Goal: Transaction & Acquisition: Purchase product/service

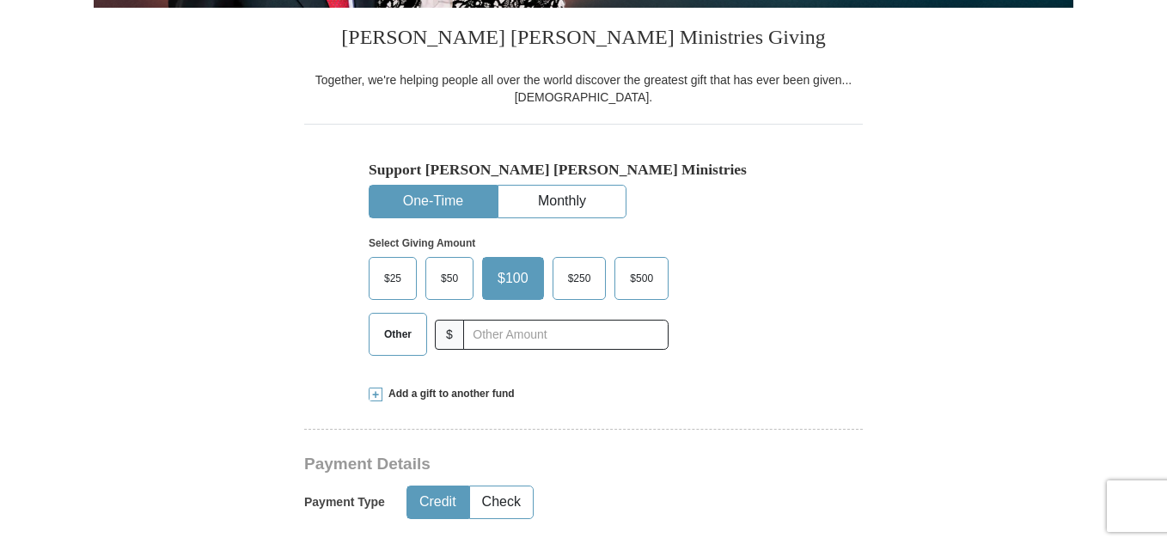
scroll to position [426, 0]
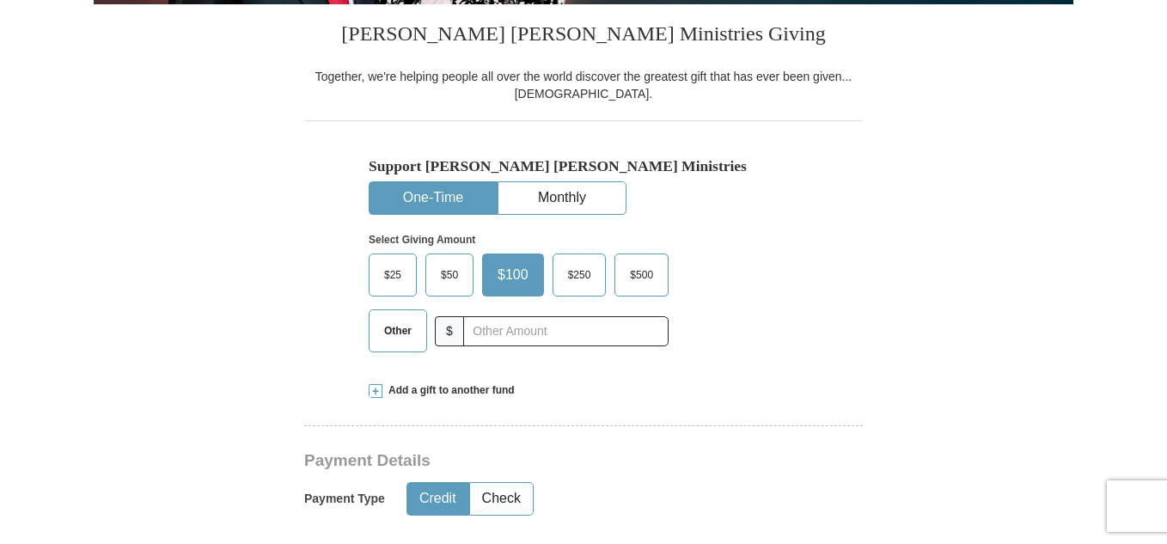
click at [419, 200] on button "One-Time" at bounding box center [433, 198] width 127 height 32
click at [392, 279] on span "$25" at bounding box center [393, 275] width 34 height 26
click at [0, 0] on input "$25" at bounding box center [0, 0] width 0 height 0
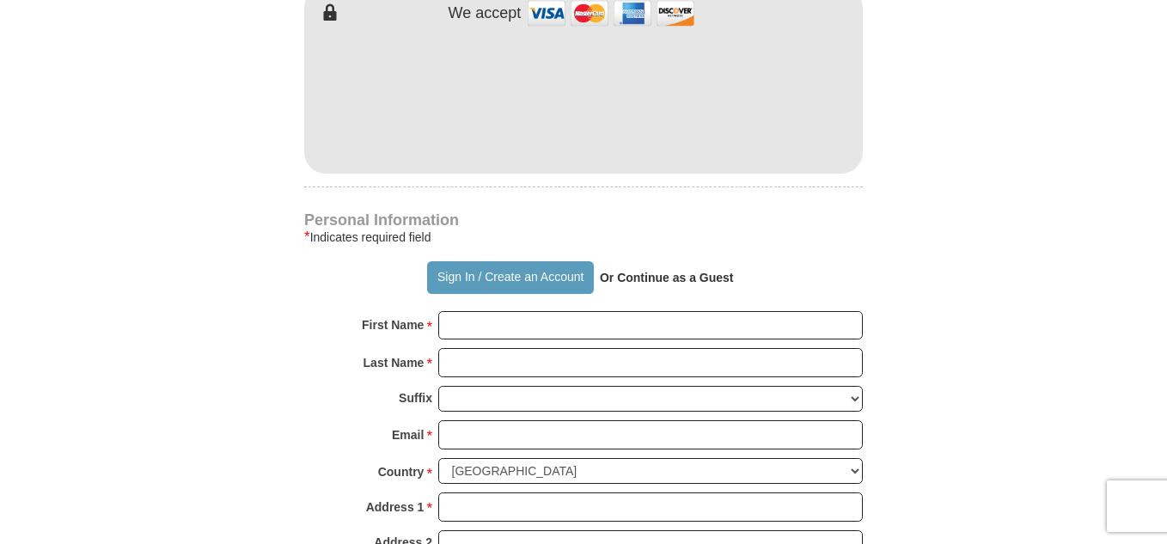
scroll to position [1035, 0]
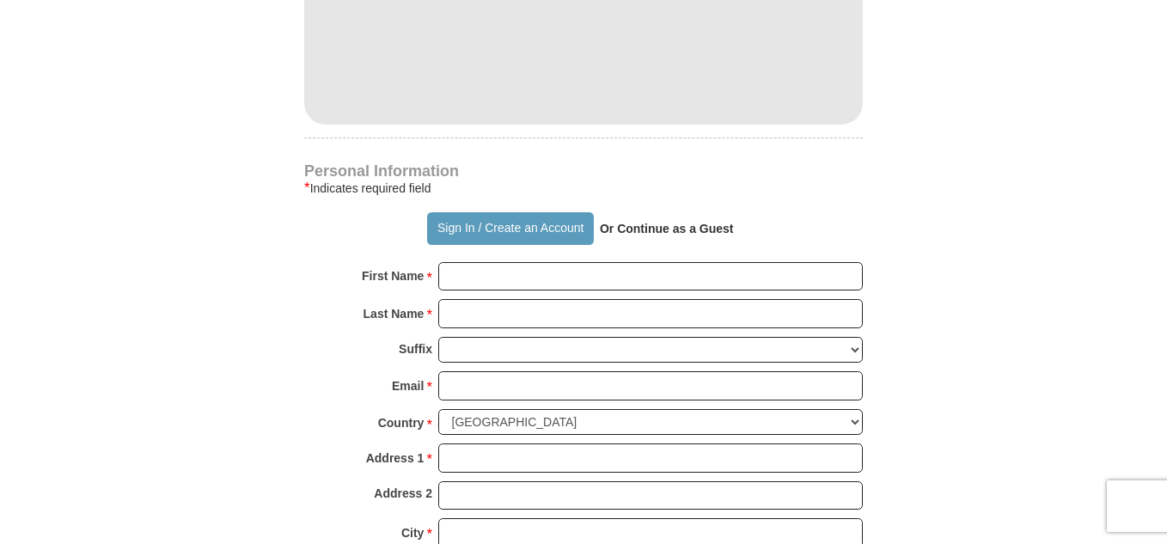
click at [635, 226] on strong "Or Continue as a Guest" at bounding box center [667, 229] width 134 height 14
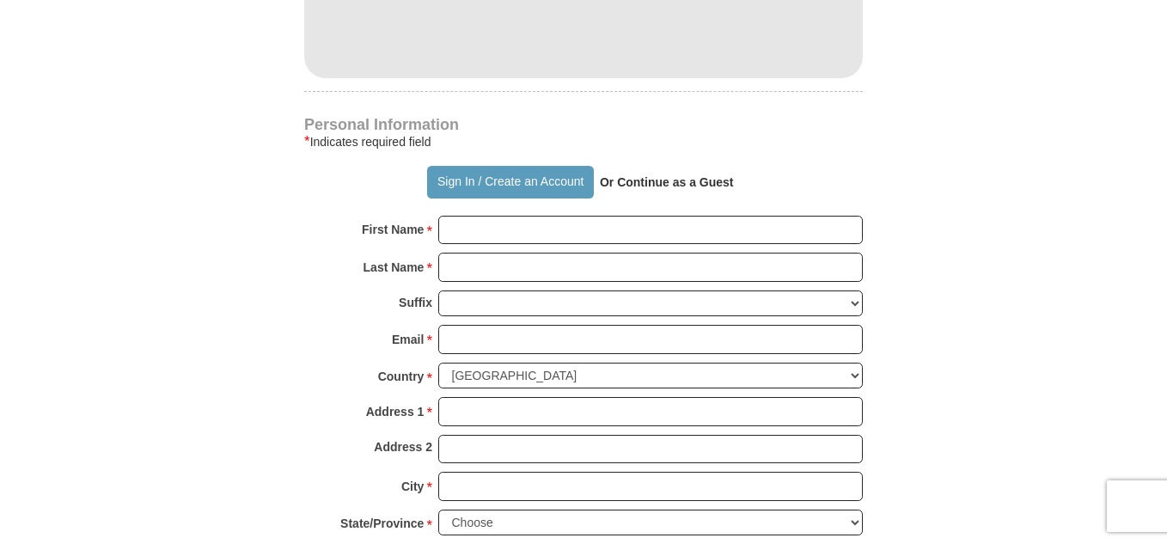
scroll to position [1084, 0]
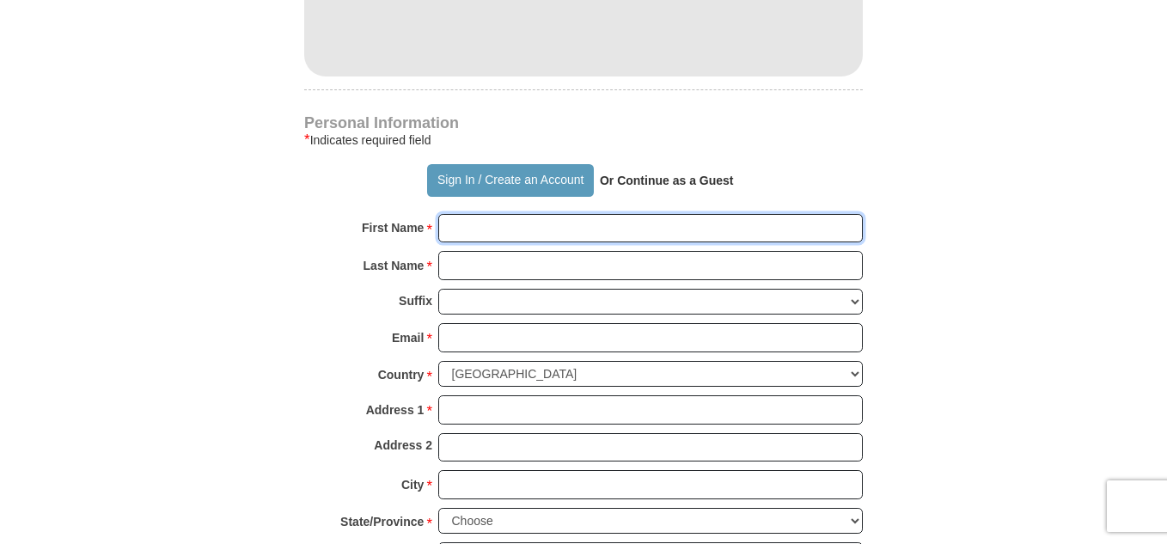
click at [455, 225] on input "First Name *" at bounding box center [650, 228] width 425 height 29
type input "[PERSON_NAME] and [PERSON_NAME]"
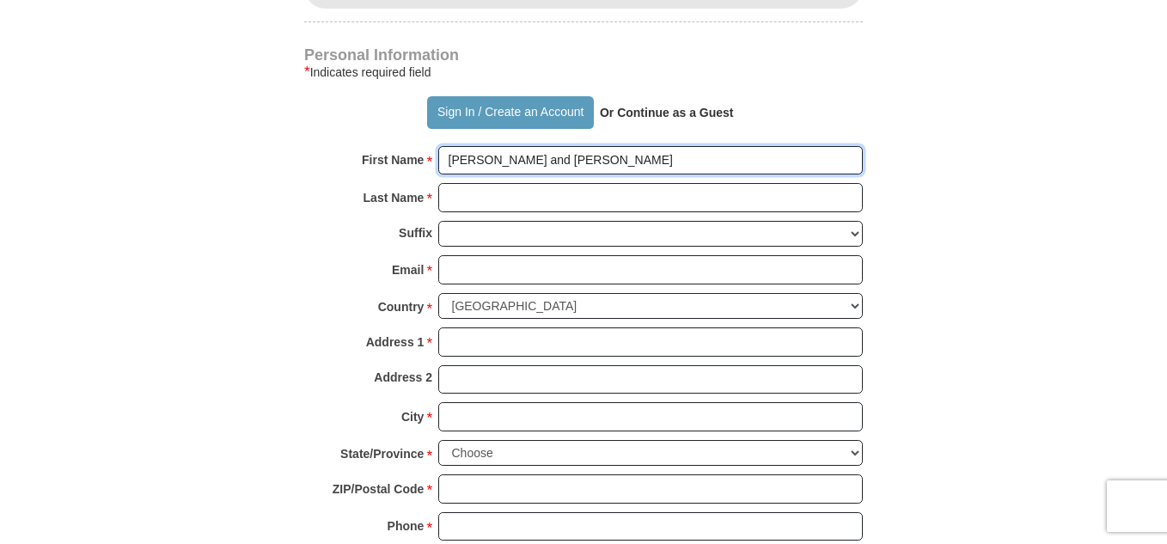
scroll to position [1160, 0]
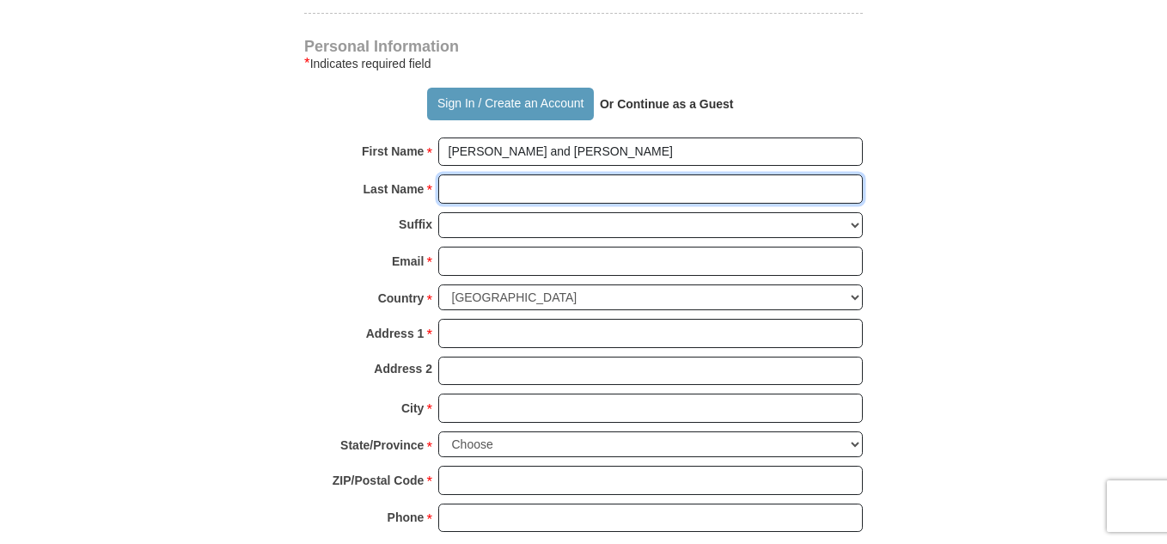
click at [492, 191] on input "Last Name *" at bounding box center [650, 188] width 425 height 29
type input "Quantz"
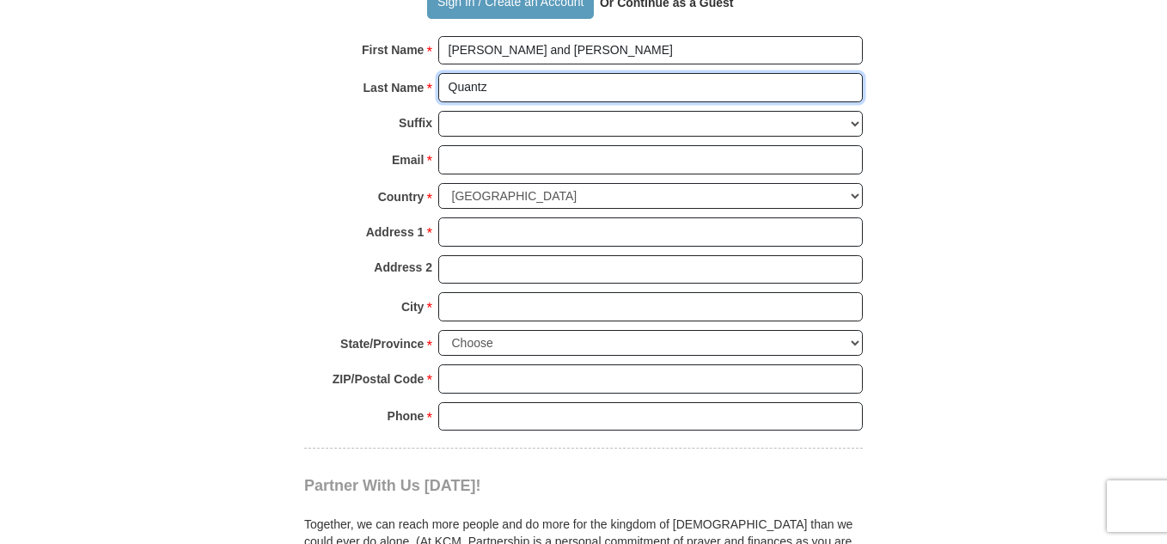
scroll to position [1277, 0]
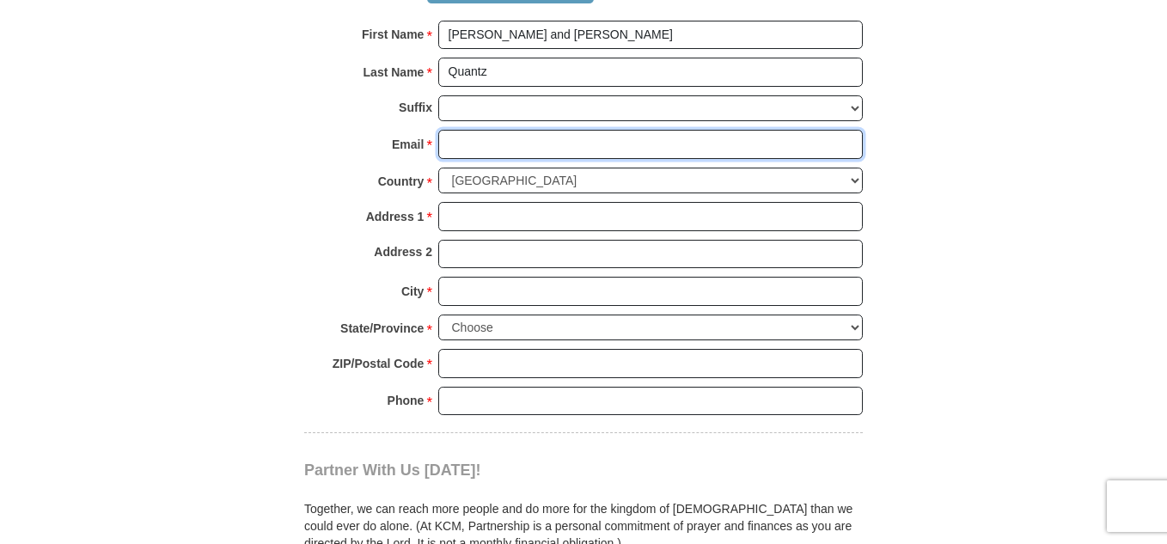
click at [479, 145] on input "Email *" at bounding box center [650, 144] width 425 height 29
type input "[EMAIL_ADDRESS][DOMAIN_NAME]"
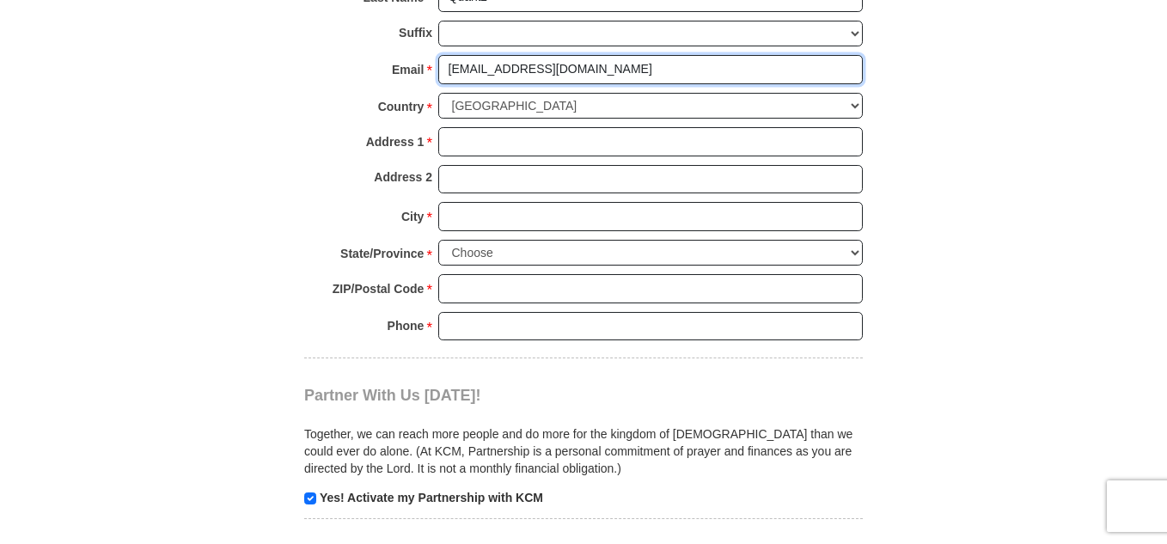
scroll to position [1359, 0]
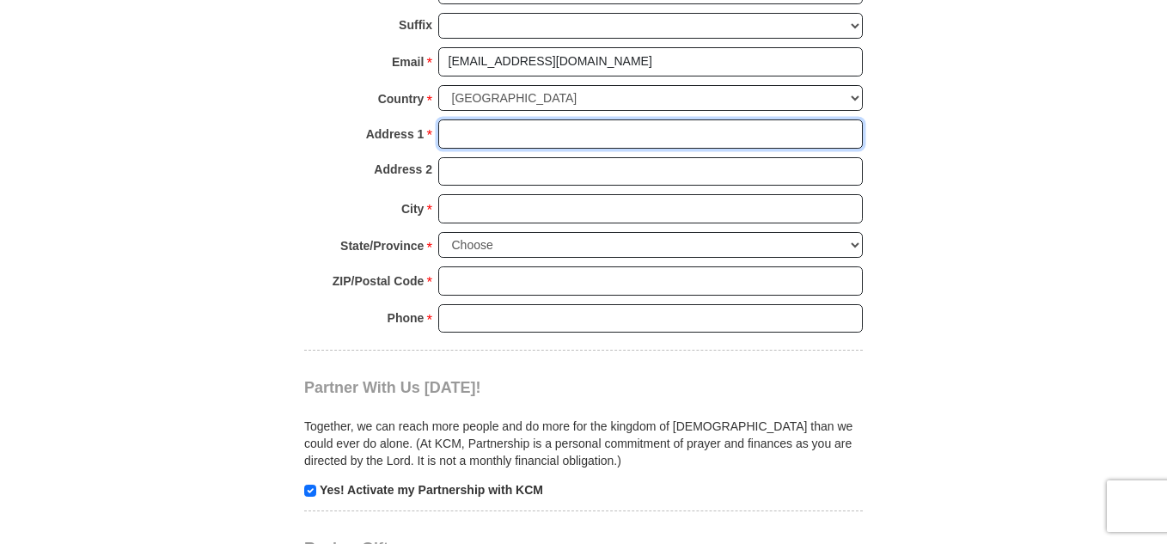
click at [489, 142] on input "Address 1 *" at bounding box center [650, 133] width 425 height 29
type input "[STREET_ADDRESS]"
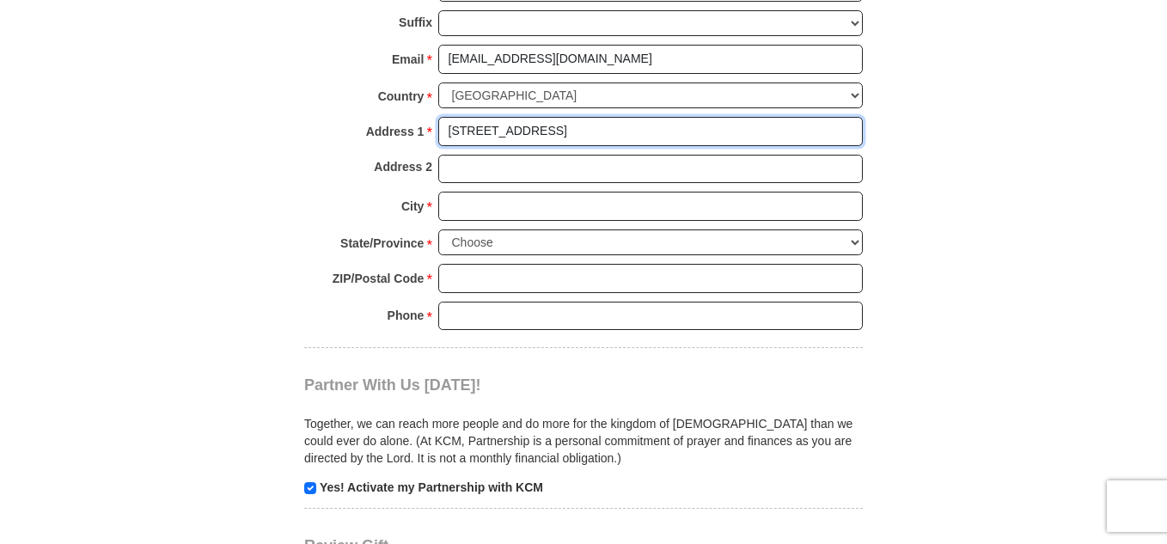
scroll to position [1363, 0]
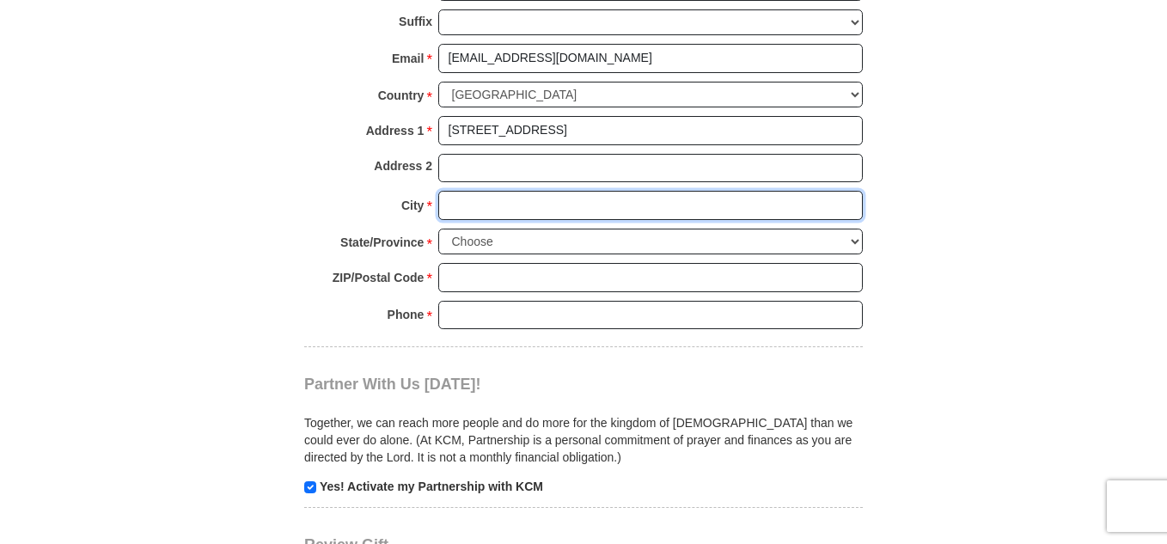
click at [461, 210] on input "City *" at bounding box center [650, 205] width 425 height 29
type input "Shawnee"
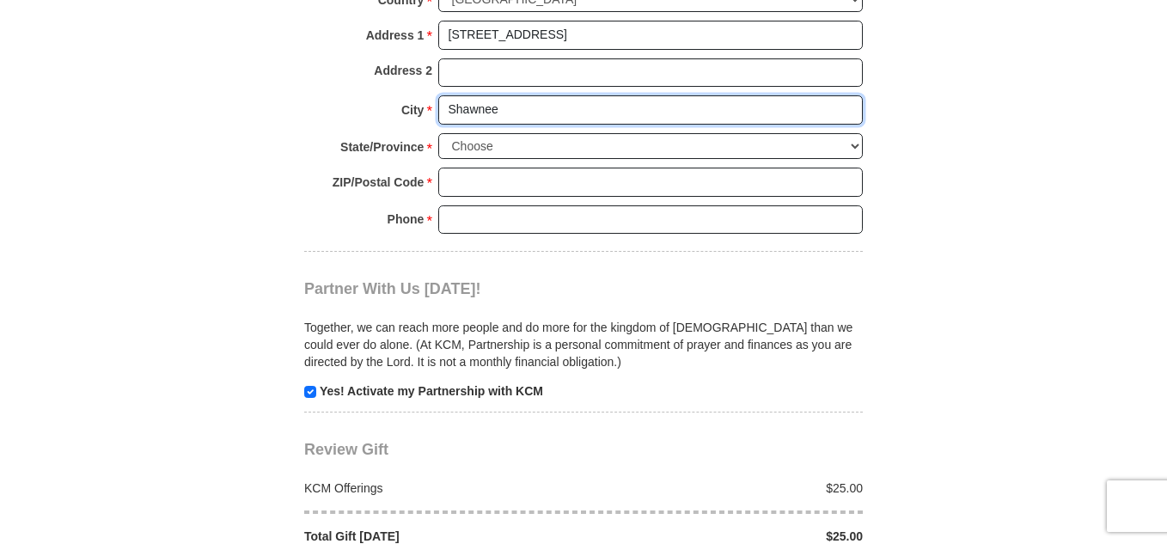
scroll to position [1461, 0]
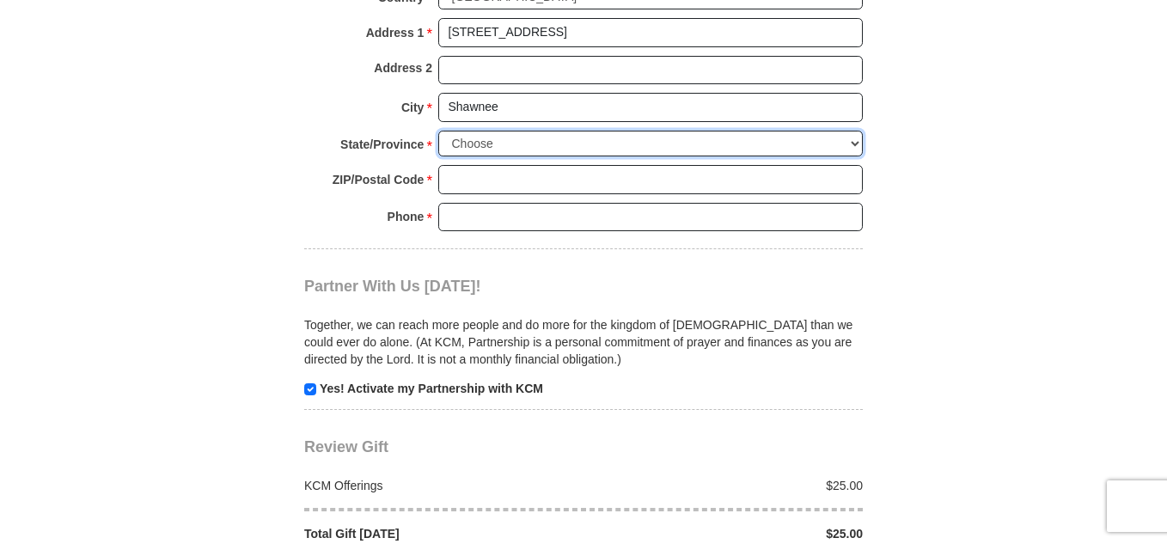
click at [859, 142] on select "Choose [US_STATE] [US_STATE] [US_STATE] [US_STATE] [US_STATE] Armed Forces Amer…" at bounding box center [650, 144] width 425 height 27
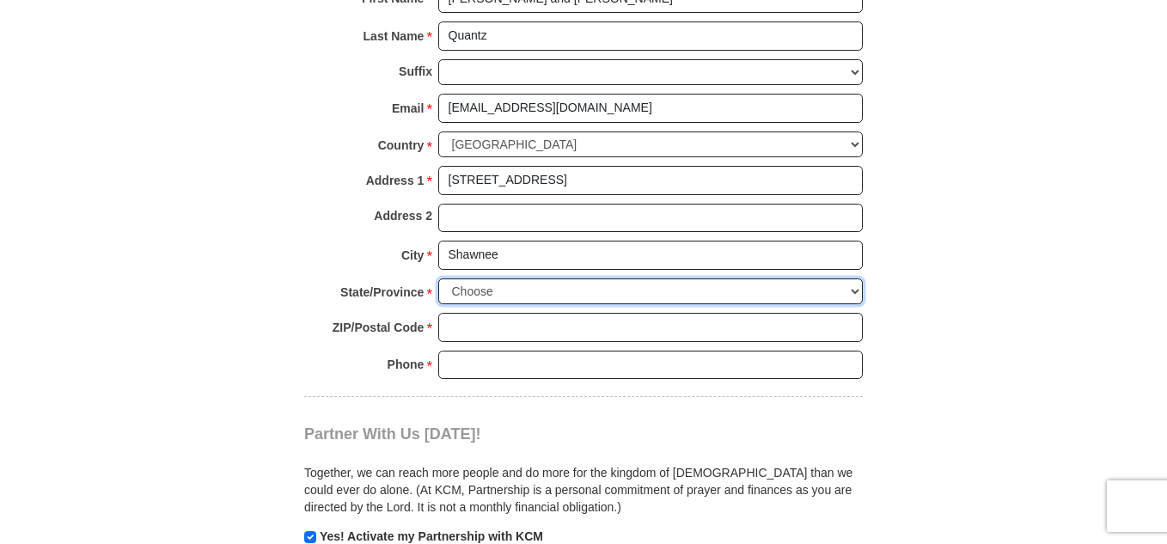
scroll to position [1336, 0]
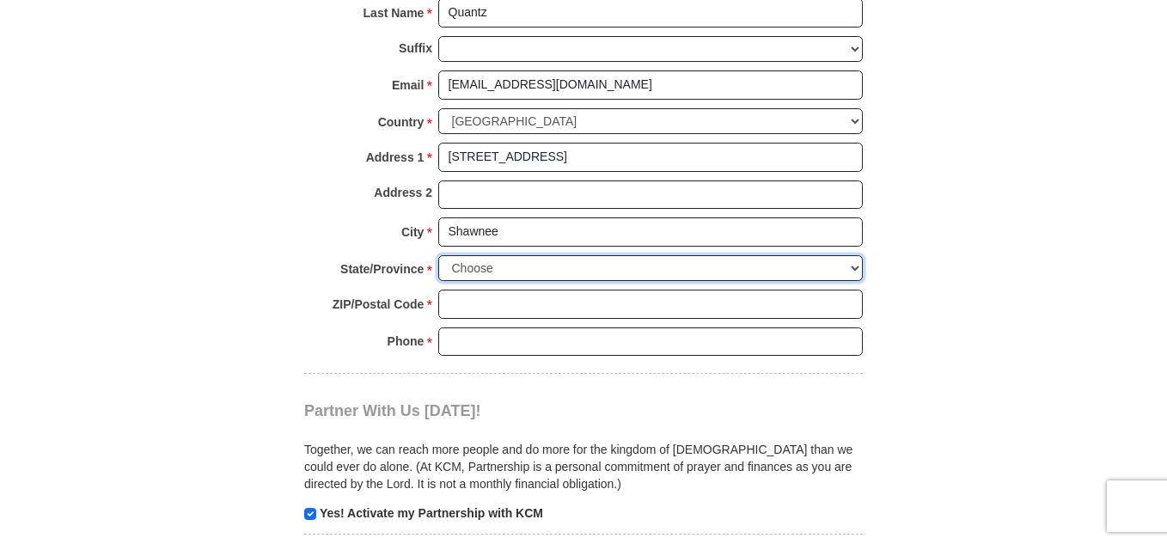
click at [859, 270] on select "Choose [US_STATE] [US_STATE] [US_STATE] [US_STATE] [US_STATE] Armed Forces Amer…" at bounding box center [650, 268] width 425 height 27
select select "OK"
click at [438, 255] on select "Choose [US_STATE] [US_STATE] [US_STATE] [US_STATE] [US_STATE] Armed Forces Amer…" at bounding box center [650, 268] width 425 height 27
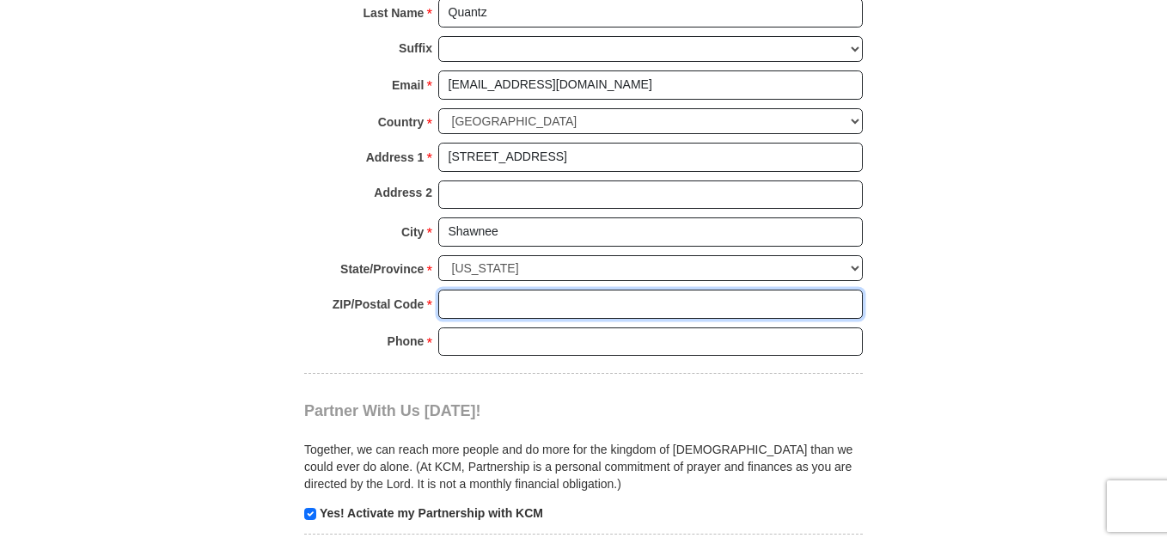
click at [473, 308] on input "ZIP/Postal Code *" at bounding box center [650, 304] width 425 height 29
type input "74801"
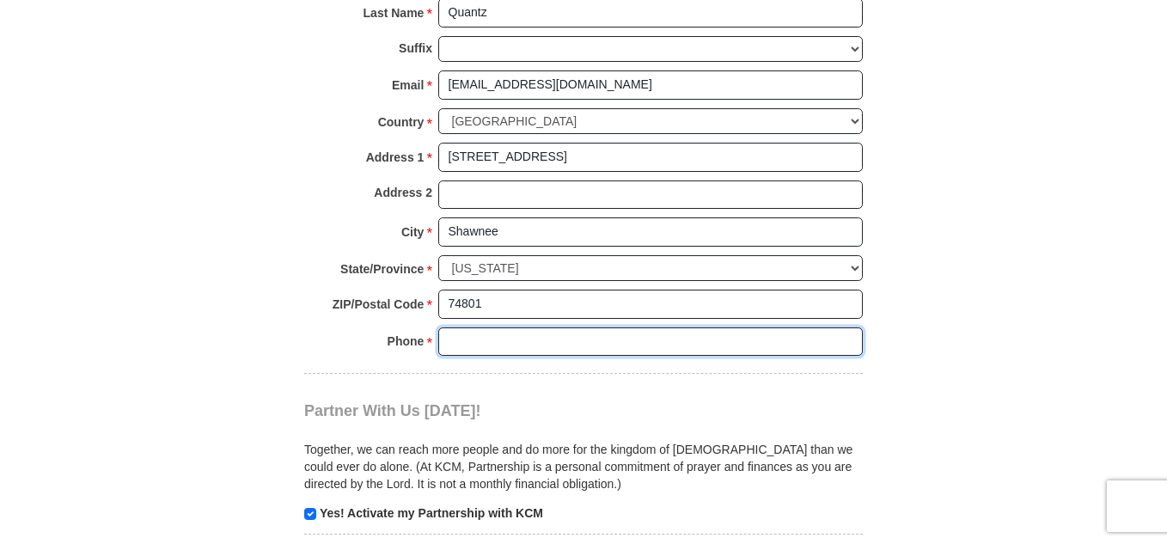
click at [474, 344] on input "Phone * *" at bounding box center [650, 341] width 425 height 29
type input "[PHONE_NUMBER]"
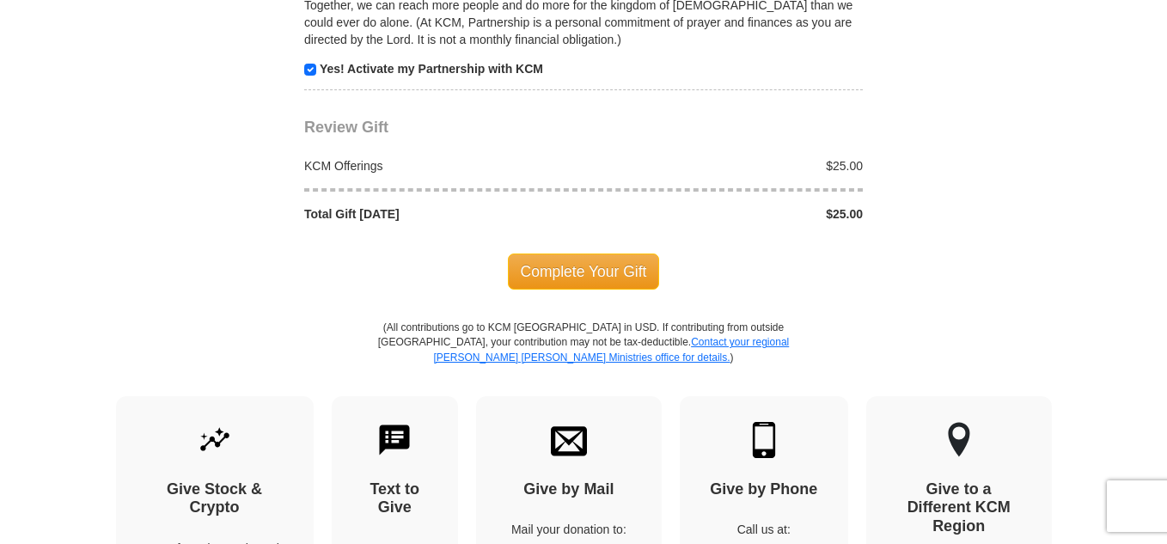
scroll to position [1791, 0]
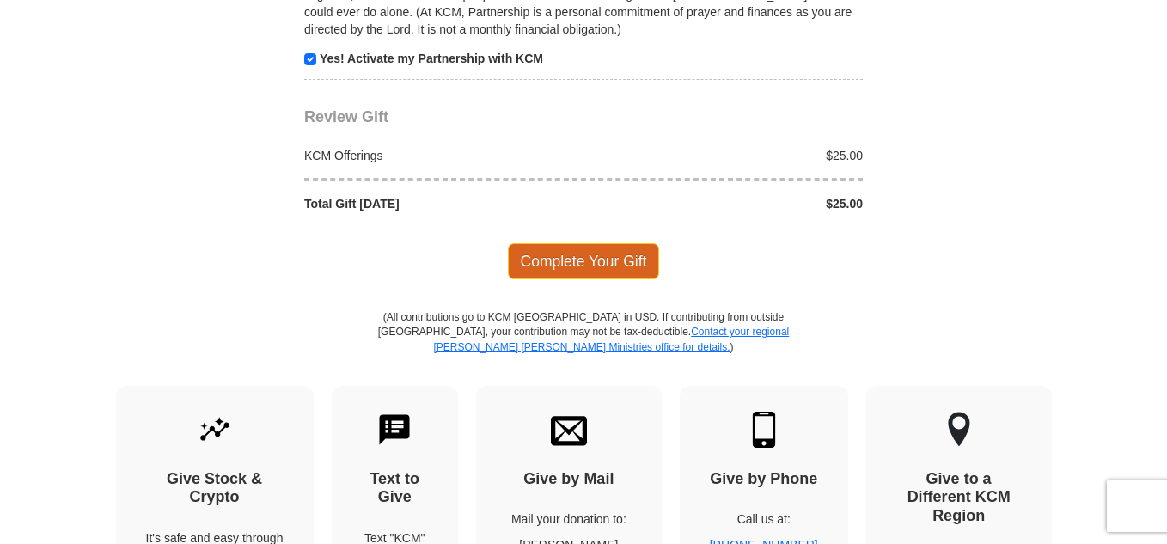
click at [559, 271] on span "Complete Your Gift" at bounding box center [584, 261] width 152 height 36
